Goal: Task Accomplishment & Management: Complete application form

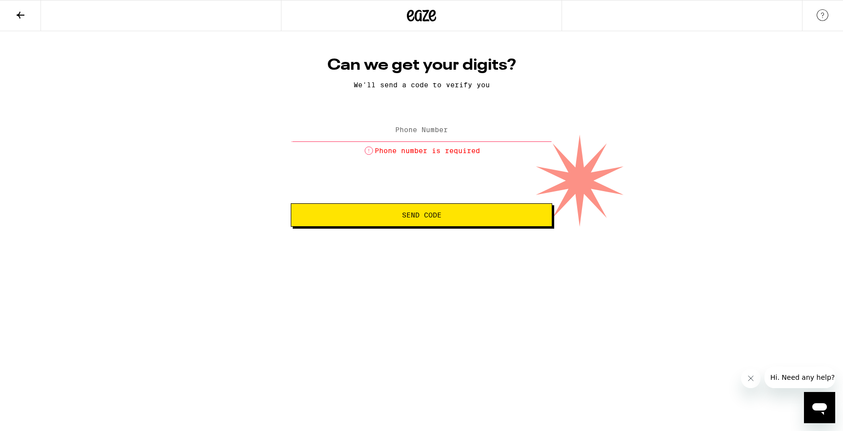
click at [430, 126] on input "Phone Number" at bounding box center [422, 131] width 262 height 22
click at [429, 129] on label "Phone Number" at bounding box center [421, 130] width 53 height 8
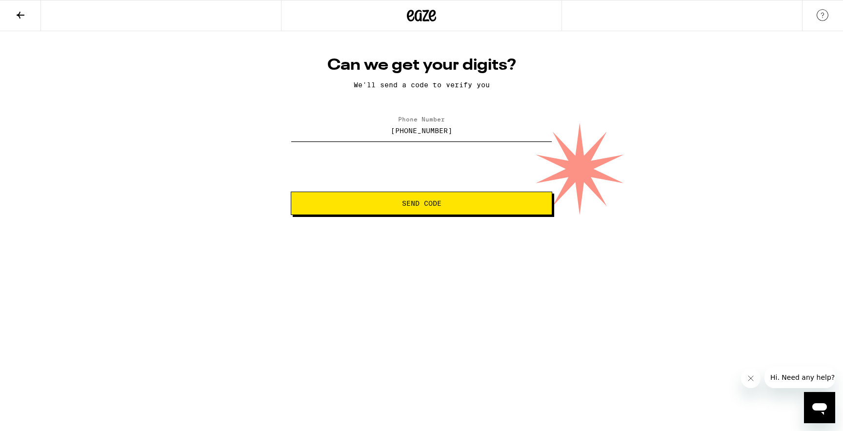
type input "[PHONE_NUMBER]"
click at [445, 211] on button "Send Code" at bounding box center [422, 203] width 262 height 23
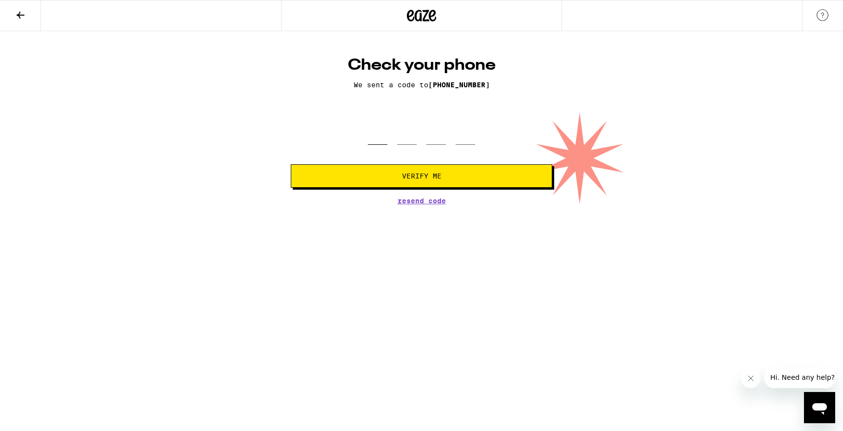
click at [380, 138] on input "tel" at bounding box center [378, 130] width 20 height 29
type input "9"
type input "3"
type input "9"
type input "6"
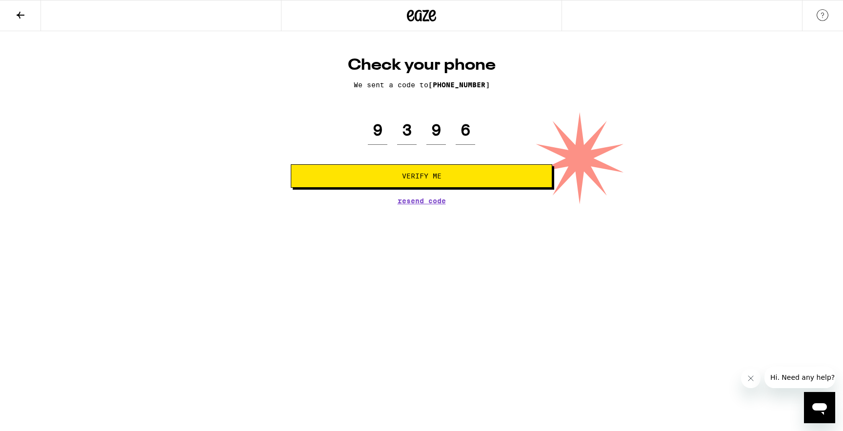
click at [399, 176] on span "Verify Me" at bounding box center [421, 176] width 245 height 7
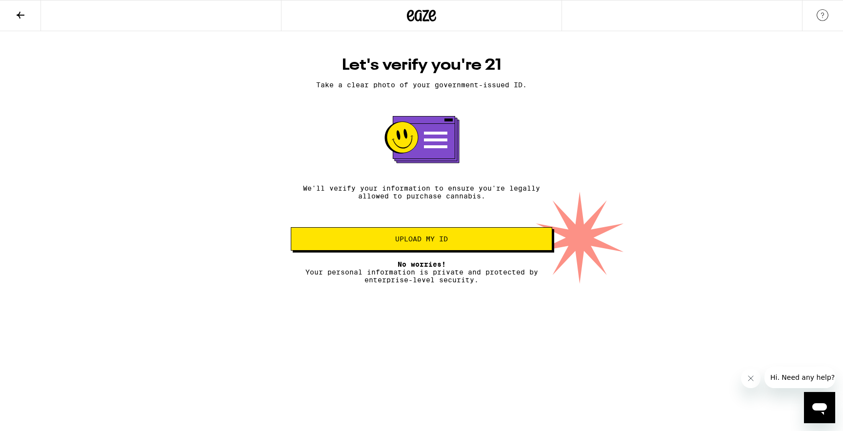
click at [484, 251] on button "Upload my ID" at bounding box center [422, 238] width 262 height 23
